Goal: Information Seeking & Learning: Learn about a topic

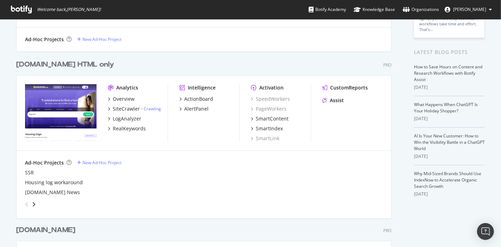
scroll to position [117, 0]
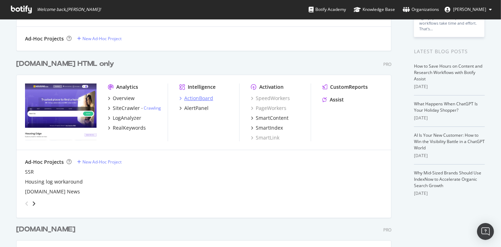
click at [186, 100] on div "ActionBoard" at bounding box center [198, 98] width 29 height 7
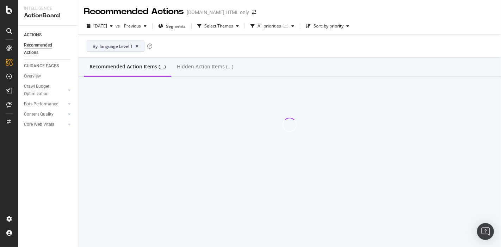
click at [134, 47] on button "By: language Level 1" at bounding box center [116, 46] width 58 height 11
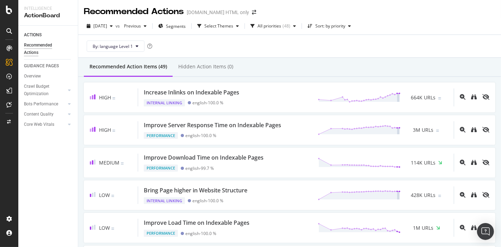
click at [188, 50] on div "By: language Level 1" at bounding box center [290, 46] width 412 height 23
click at [121, 47] on span "By: language Level 1" at bounding box center [113, 46] width 40 height 6
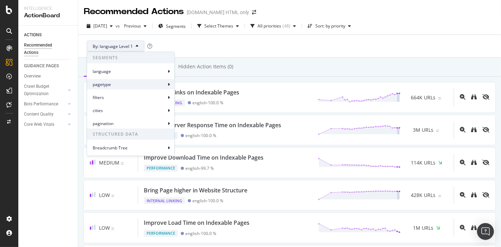
click at [120, 81] on span "pagetype" at bounding box center [129, 84] width 73 height 6
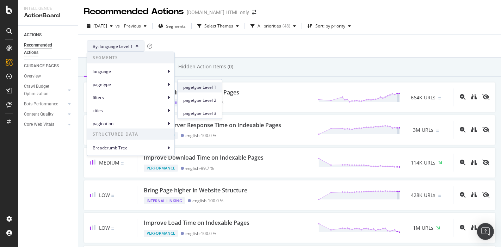
click at [185, 84] on span "pagetype Level 1" at bounding box center [199, 87] width 33 height 6
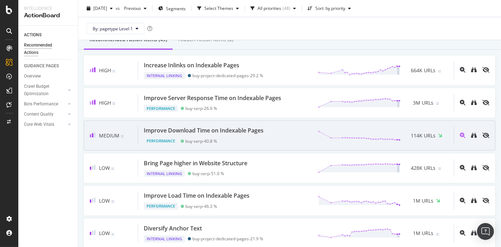
scroll to position [39, 0]
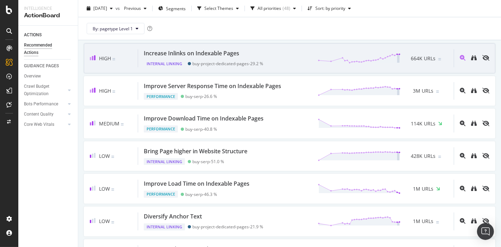
click at [206, 56] on div "Increase Inlinks on Indexable Pages" at bounding box center [192, 53] width 96 height 8
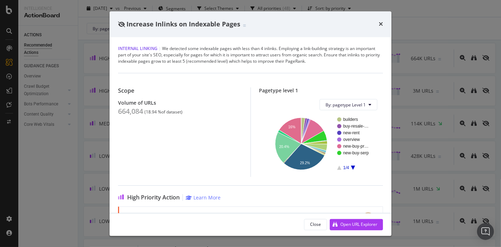
click at [145, 49] on span "Internal Linking" at bounding box center [137, 49] width 39 height 6
click at [380, 25] on icon "times" at bounding box center [381, 25] width 4 height 6
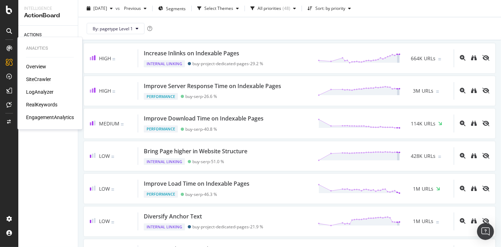
click at [45, 81] on div "SiteCrawler" at bounding box center [38, 79] width 25 height 7
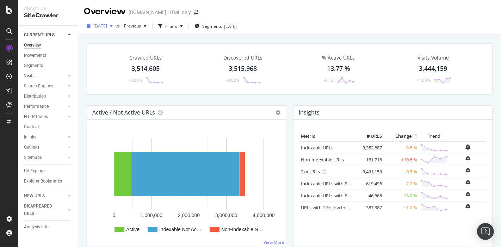
click at [98, 25] on span "[DATE]" at bounding box center [100, 26] width 14 height 6
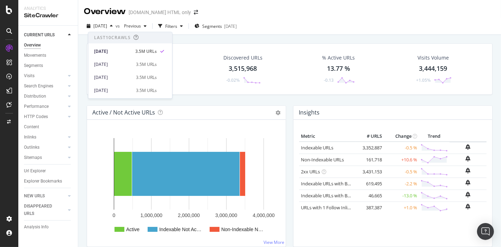
click at [254, 102] on div "Crawled URLs 3,514,605 -0.01% Discovered URLs 3,515,968 -0.02% % Active URLs 13…" at bounding box center [289, 74] width 413 height 62
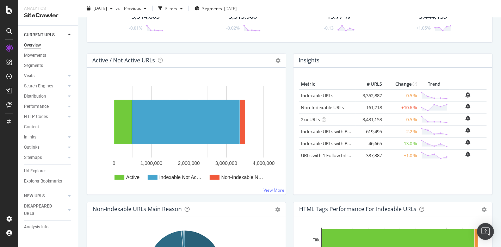
scroll to position [39, 0]
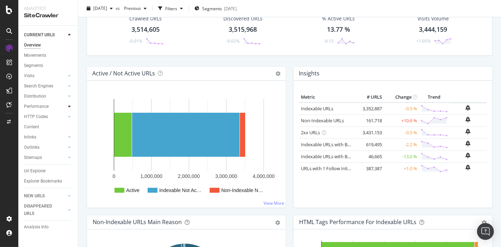
click at [67, 106] on div at bounding box center [69, 106] width 7 height 7
click at [68, 146] on icon at bounding box center [69, 147] width 3 height 4
click at [37, 147] on div "Insights" at bounding box center [34, 147] width 15 height 7
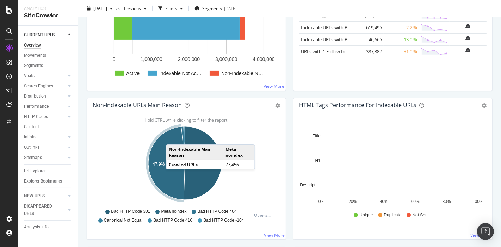
scroll to position [157, 0]
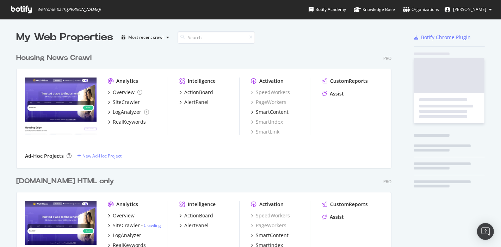
scroll to position [406, 375]
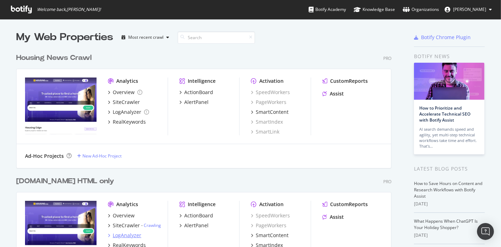
click at [124, 232] on div "LogAnalyzer" at bounding box center [127, 235] width 29 height 7
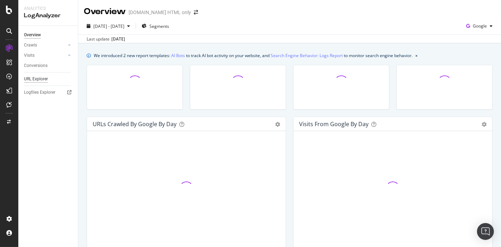
click at [45, 76] on div "URL Explorer" at bounding box center [36, 78] width 24 height 7
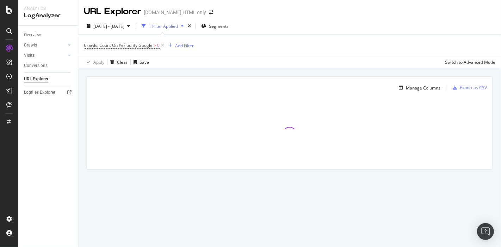
click at [172, 25] on div "1 Filter Applied" at bounding box center [163, 26] width 29 height 6
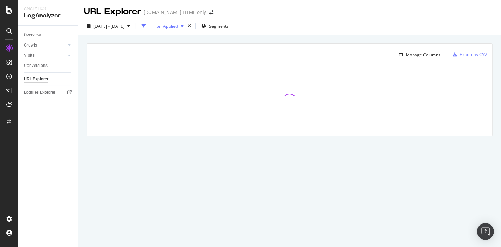
click at [178, 25] on div "1 Filter Applied" at bounding box center [163, 26] width 29 height 6
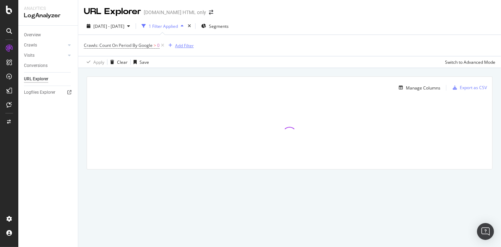
click at [183, 47] on div "Add Filter" at bounding box center [184, 46] width 19 height 6
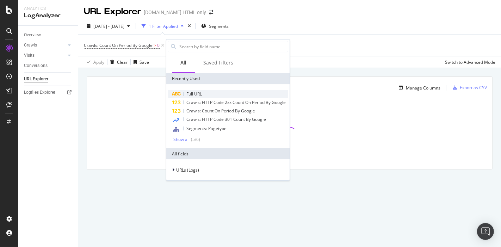
click at [189, 92] on span "Full URL" at bounding box center [194, 94] width 16 height 6
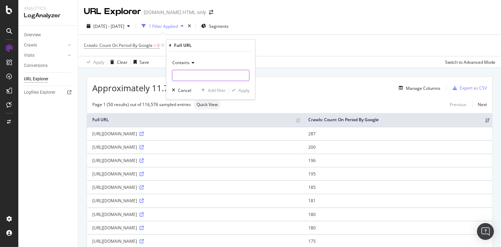
click at [186, 75] on input "text" at bounding box center [210, 75] width 77 height 11
paste input "45208227"
type input "45208227"
click at [241, 90] on div "Apply" at bounding box center [244, 90] width 11 height 6
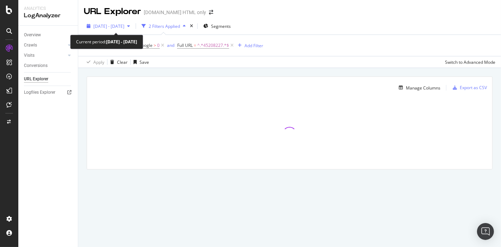
click at [133, 31] on div "2025 Aug. 9th - Sep. 7th" at bounding box center [108, 26] width 49 height 11
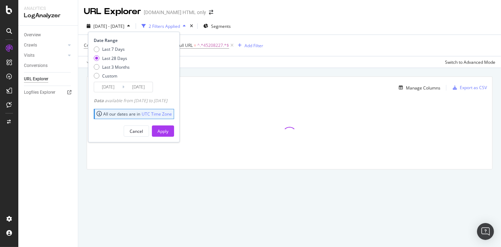
click at [335, 18] on div "2025 Aug. 9th - Sep. 7th 2 Filters Applied Segments Date Range Last 7 Days Last…" at bounding box center [289, 43] width 423 height 50
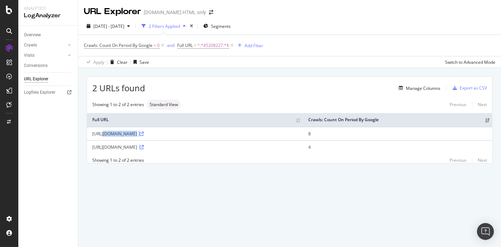
drag, startPoint x: 92, startPoint y: 133, endPoint x: 296, endPoint y: 131, distance: 203.8
click at [296, 131] on div "https://housing.com/buy-projects-by-ashishchoudhary2018-aid-45208227-Ab2700x3rb…" at bounding box center [195, 134] width 206 height 6
click at [144, 133] on icon at bounding box center [142, 134] width 4 height 4
click at [144, 146] on icon at bounding box center [142, 147] width 4 height 4
click at [202, 42] on span "^.*45208227.*$" at bounding box center [213, 46] width 32 height 10
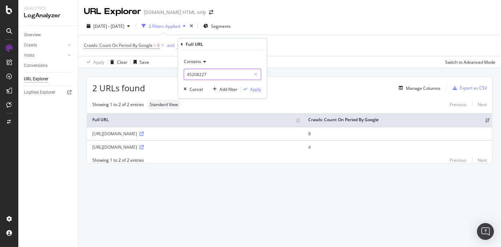
click at [205, 76] on input "45208227" at bounding box center [217, 74] width 67 height 11
type input "/agent/"
click at [252, 90] on div "Apply" at bounding box center [255, 89] width 11 height 6
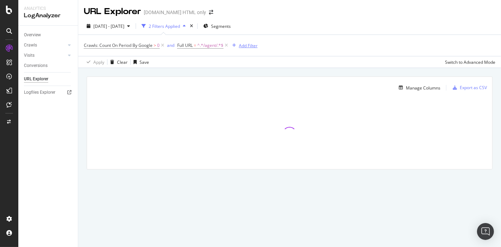
click at [247, 45] on div "Add Filter" at bounding box center [248, 46] width 19 height 6
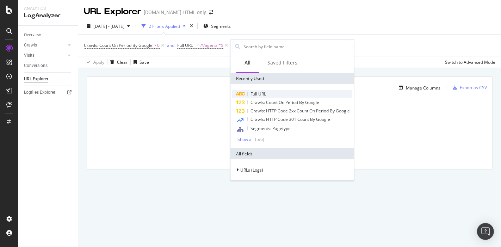
click at [261, 91] on span "Full URL" at bounding box center [259, 94] width 16 height 6
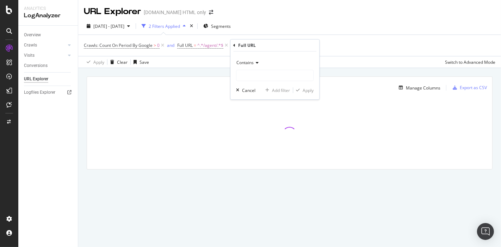
click at [257, 69] on div "Contains" at bounding box center [275, 69] width 78 height 24
click at [255, 72] on input "text" at bounding box center [275, 75] width 77 height 11
type input "-aid"
click at [301, 90] on div "button" at bounding box center [298, 90] width 10 height 4
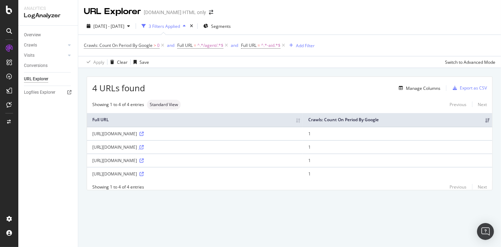
click at [144, 145] on icon at bounding box center [142, 147] width 4 height 4
click at [49, 45] on link "Crawls" at bounding box center [45, 45] width 42 height 7
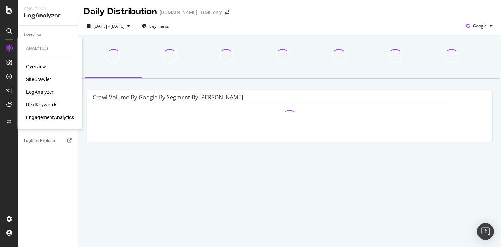
click at [35, 76] on div "SiteCrawler" at bounding box center [38, 79] width 25 height 7
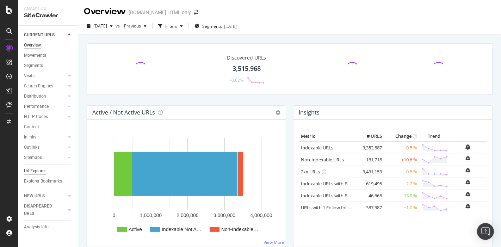
drag, startPoint x: 38, startPoint y: 170, endPoint x: 43, endPoint y: 171, distance: 4.9
click at [38, 170] on div "Url Explorer" at bounding box center [35, 170] width 22 height 7
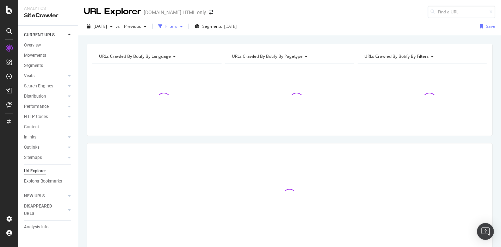
click at [177, 28] on div "Filters" at bounding box center [171, 26] width 12 height 6
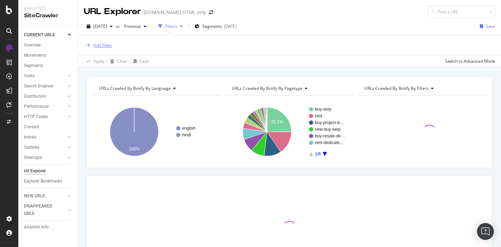
click at [96, 48] on div "Add Filter" at bounding box center [98, 46] width 28 height 8
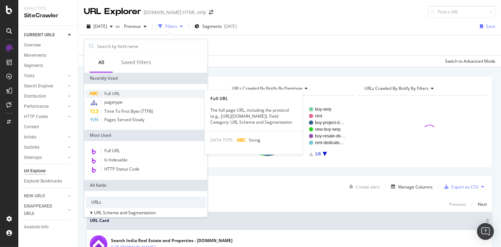
click at [113, 90] on div "Full URL" at bounding box center [146, 94] width 121 height 8
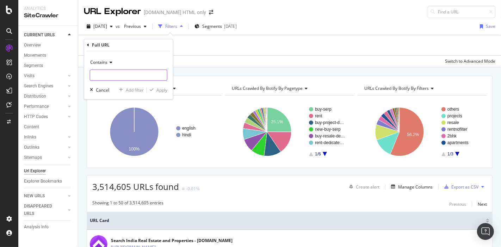
click at [119, 71] on input "text" at bounding box center [128, 75] width 77 height 11
type input "/agent/"
click at [151, 93] on div "Apply" at bounding box center [157, 90] width 20 height 6
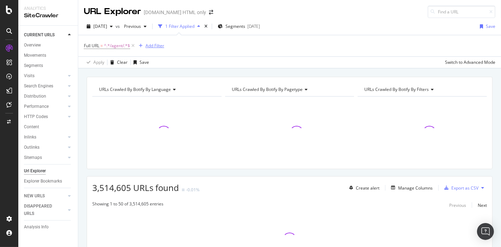
click at [155, 42] on button "Add Filter" at bounding box center [150, 46] width 28 height 8
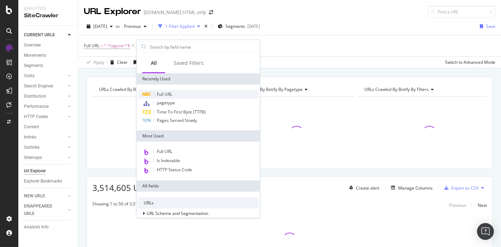
click at [168, 90] on div "Full URL" at bounding box center [198, 94] width 121 height 8
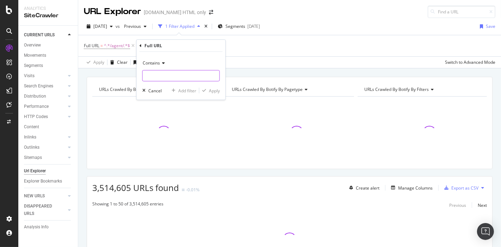
click at [164, 70] on input "text" at bounding box center [181, 75] width 77 height 11
type input "-aid"
click at [212, 90] on div "Apply" at bounding box center [214, 90] width 11 height 6
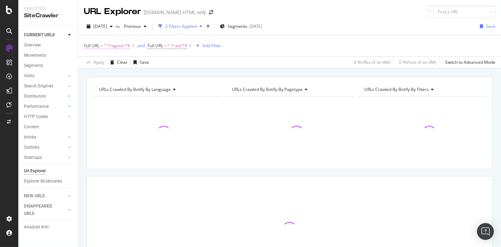
click at [120, 44] on span "^.*/agent/.*$" at bounding box center [117, 46] width 26 height 10
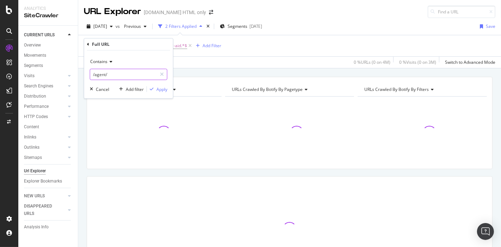
click at [115, 72] on input "/agent/" at bounding box center [123, 74] width 67 height 11
type input "/agent"
click at [163, 91] on div "Apply" at bounding box center [162, 89] width 11 height 6
